Goal: Task Accomplishment & Management: Manage account settings

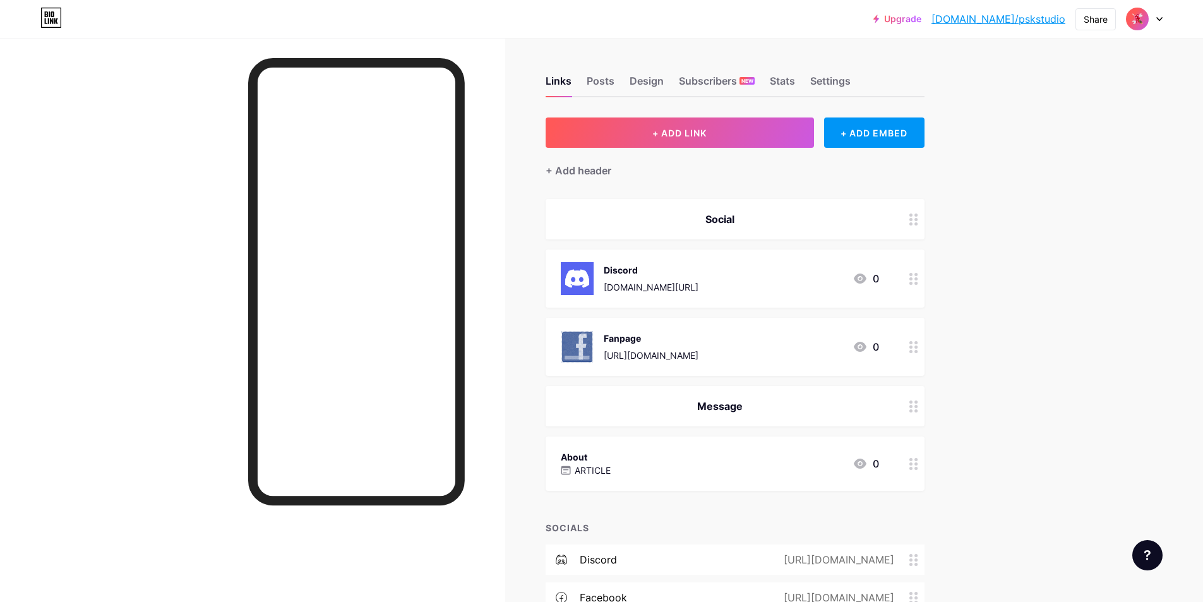
click at [1146, 18] on img at bounding box center [1137, 19] width 20 height 20
click at [630, 84] on div "Links Posts Design Subscribers NEW Stats Settings" at bounding box center [735, 75] width 379 height 44
click at [655, 80] on div "Design" at bounding box center [647, 84] width 34 height 23
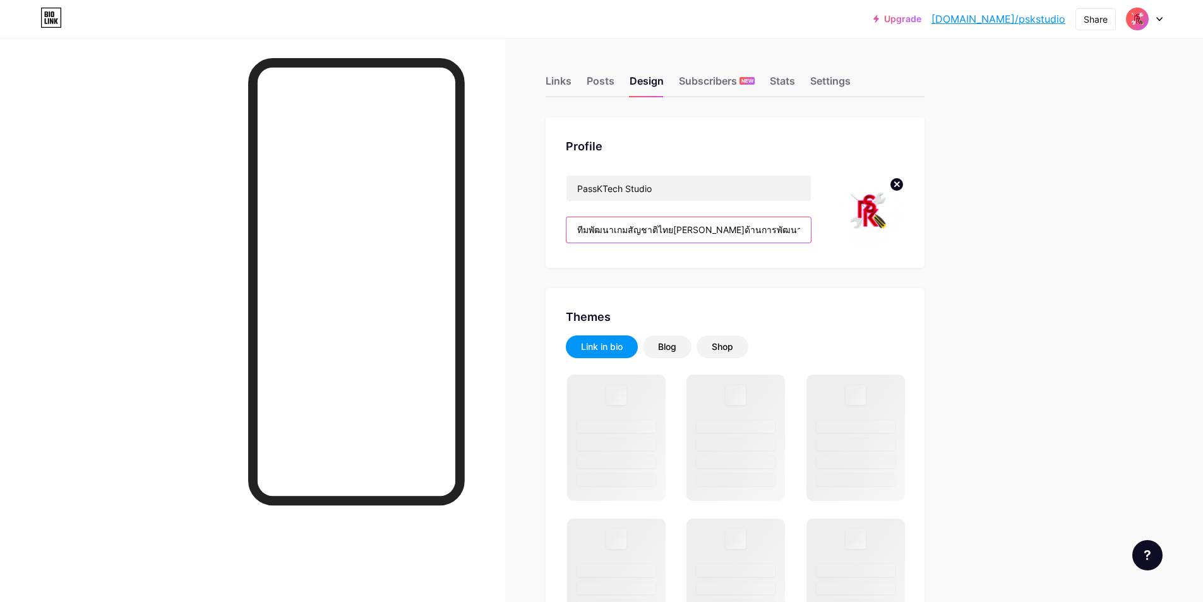
click at [718, 237] on input "ทีมพัฒนาเกมสัญชาติไทย[PERSON_NAME]ด้านการพัฒนาร่วมมือเป็นพาร์ทเนอร์" at bounding box center [689, 229] width 244 height 25
drag, startPoint x: 824, startPoint y: 226, endPoint x: 927, endPoint y: 225, distance: 103.0
click at [925, 225] on div "Profile PassKTech Studio ทีมพัฒนาเกมสัญชาติไทย[PERSON_NAME]ด้านการพัฒนาร่วมมือเ…" at bounding box center [735, 192] width 379 height 150
click at [805, 229] on input "ทีมพัฒนาเกมสัญชาติไทย[PERSON_NAME]ด้านการพัฒนาร่วมมือเป็นพาร์ทเนอร์" at bounding box center [689, 229] width 244 height 25
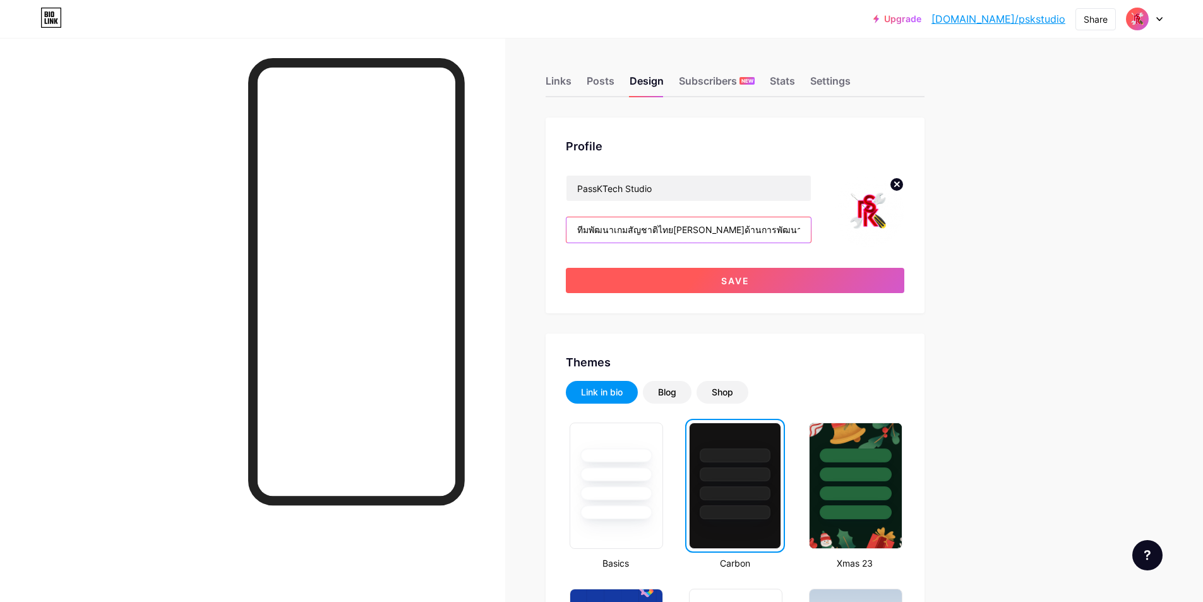
scroll to position [0, 42]
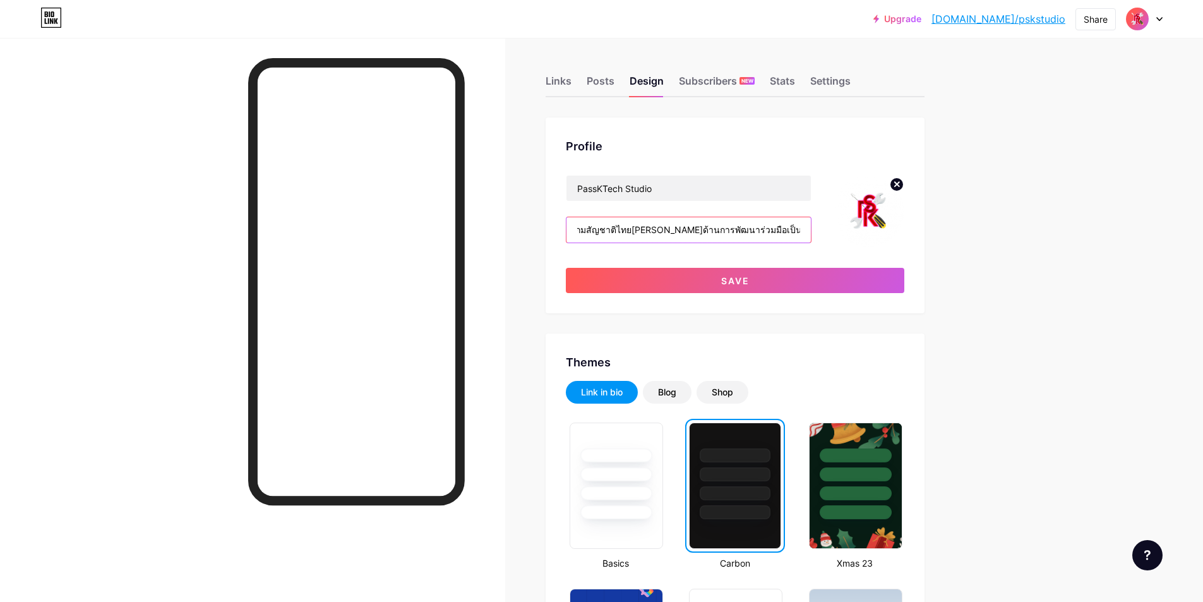
type input "ทีมพัฒนาเกมสัญชาติไทย[PERSON_NAME]ด้านการพัฒนาร่วมมือเป็นพาร์ทเนอร์"
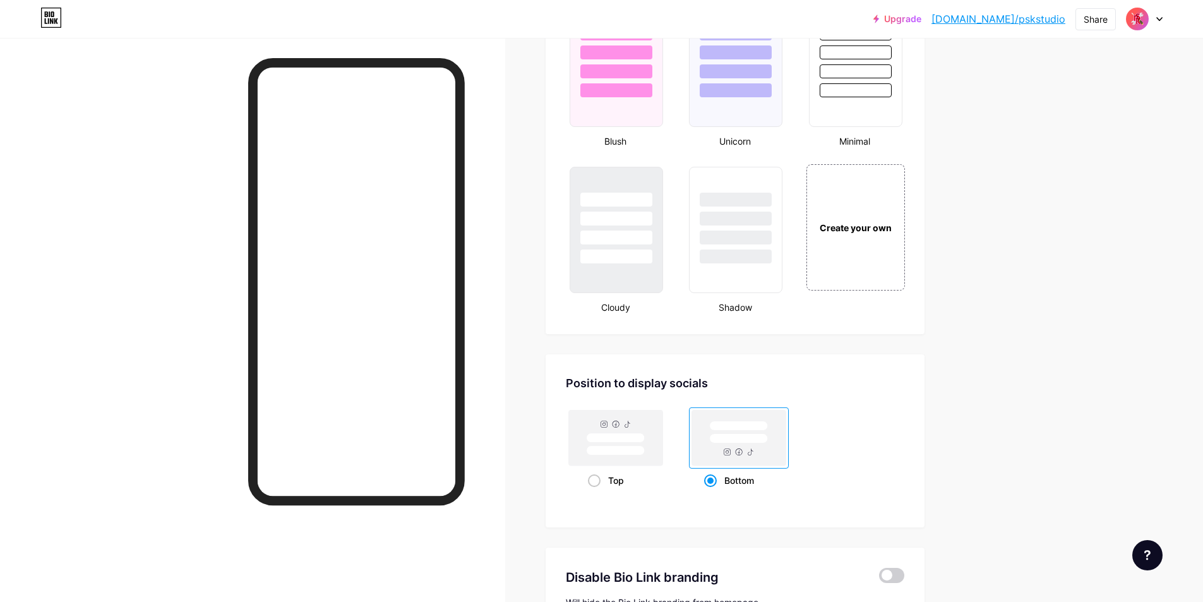
scroll to position [1453, 0]
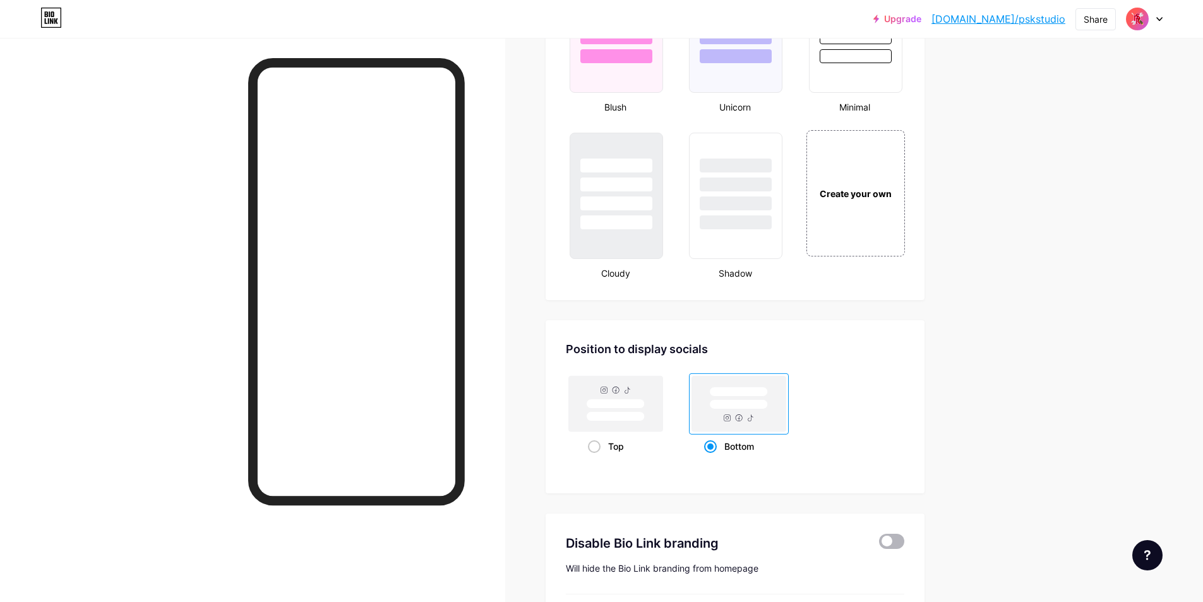
click at [894, 544] on span at bounding box center [891, 541] width 25 height 15
click at [879, 544] on input "checkbox" at bounding box center [879, 544] width 0 height 0
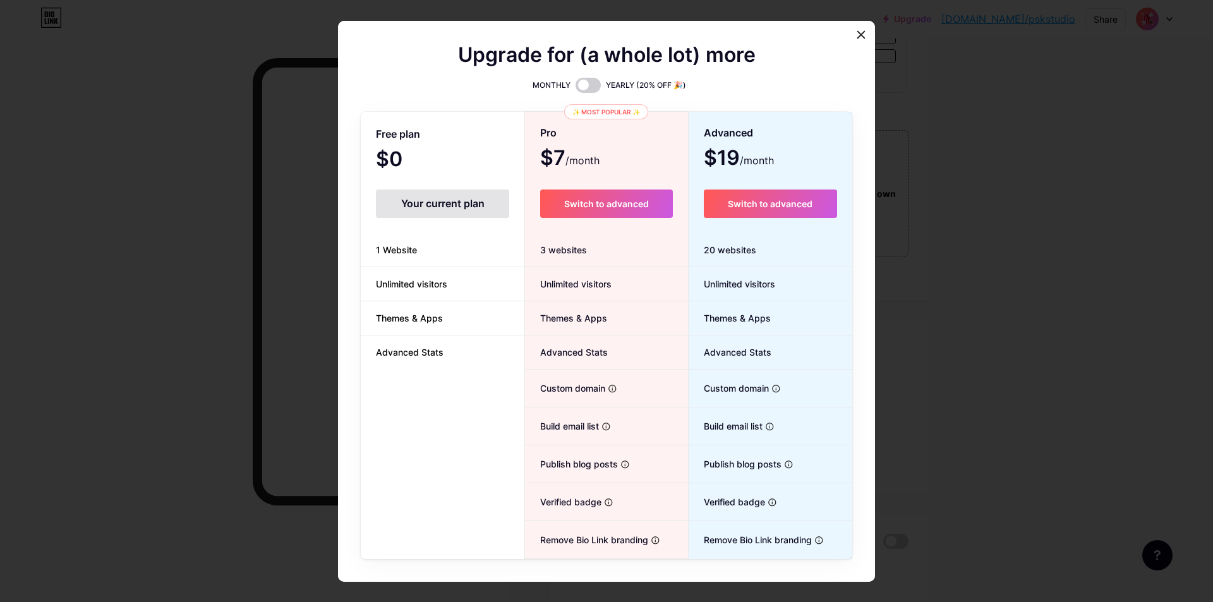
click at [933, 390] on div at bounding box center [606, 301] width 1213 height 602
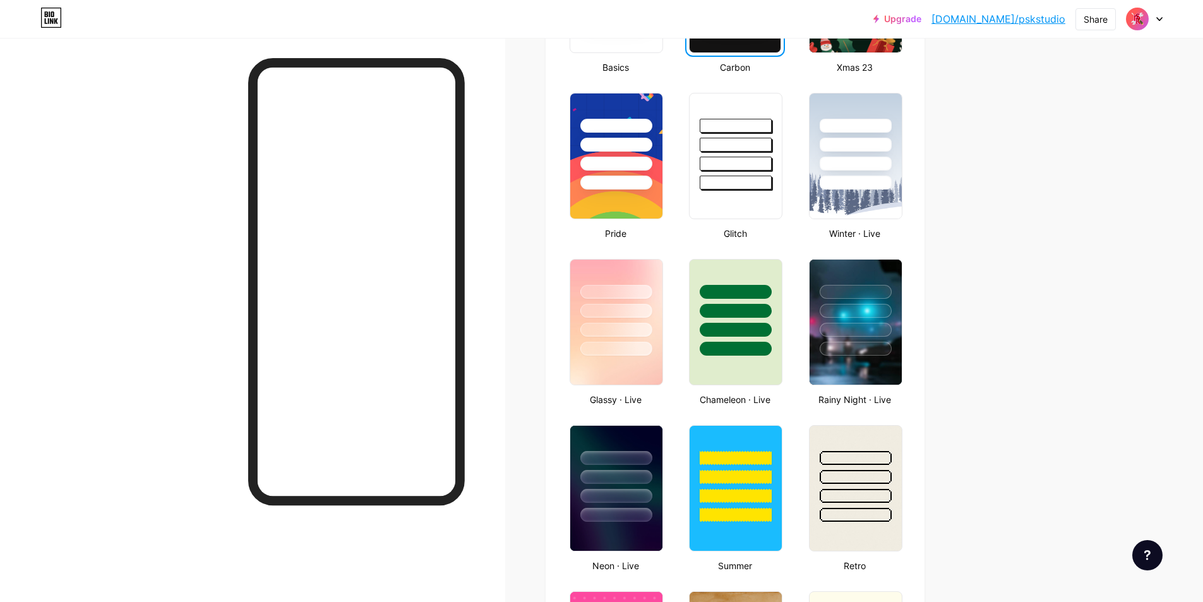
scroll to position [316, 0]
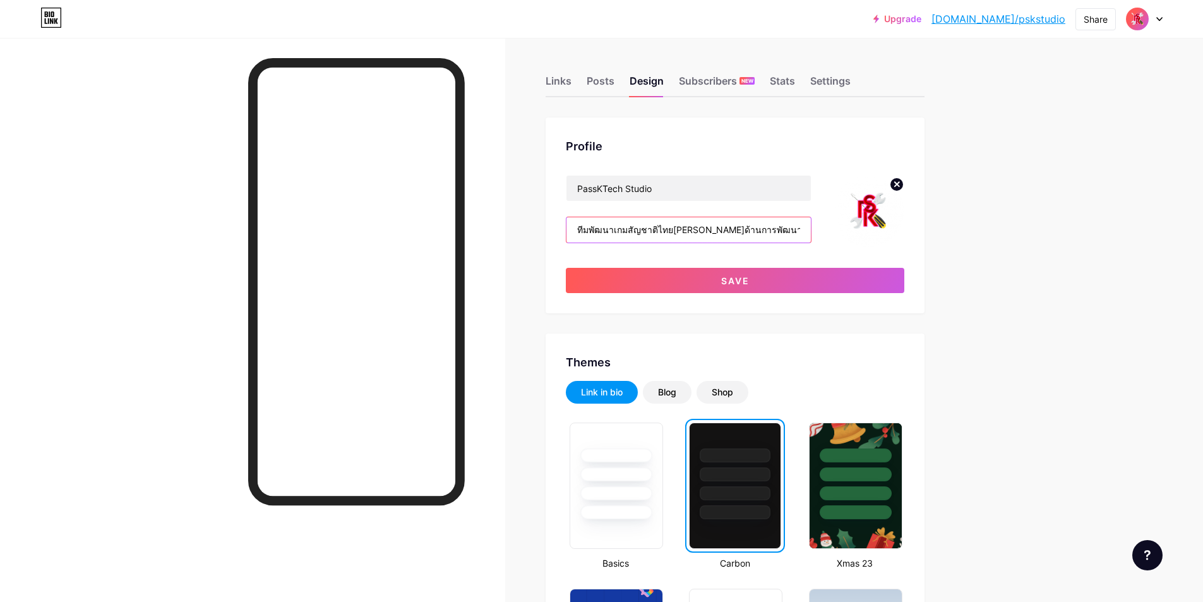
scroll to position [0, 42]
click at [811, 236] on input "ทีมพัฒนาเกมสัญชาติไทยที่เชี่ยวชาญด้านการพัฒนาร่วมมือเป็นพาร์ทเนอร์" at bounding box center [689, 229] width 244 height 25
